Goal: Navigation & Orientation: Understand site structure

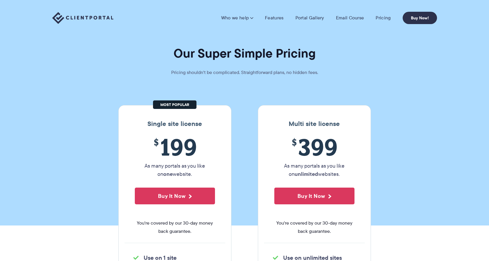
click at [72, 16] on img at bounding box center [82, 18] width 61 height 12
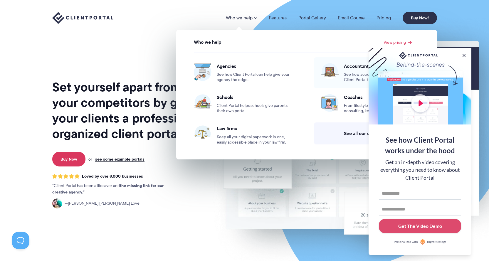
click at [365, 72] on span "See how accountants and CPA’s use Client Portal to keep everything together." at bounding box center [382, 77] width 76 height 11
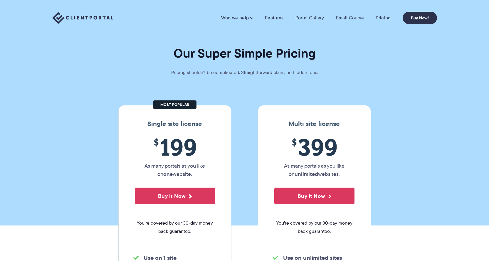
click at [104, 17] on img at bounding box center [82, 18] width 61 height 12
